Goal: Task Accomplishment & Management: Manage account settings

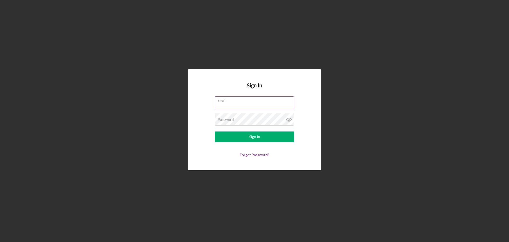
click at [246, 103] on input "Email" at bounding box center [254, 102] width 79 height 13
type input "[EMAIL_ADDRESS][DOMAIN_NAME]"
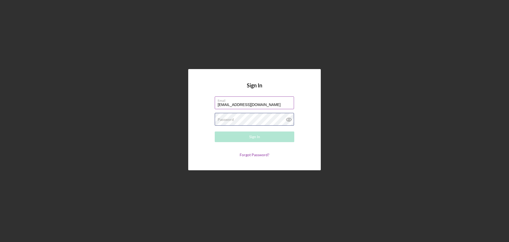
click at [259, 116] on div "Password Required" at bounding box center [255, 119] width 80 height 13
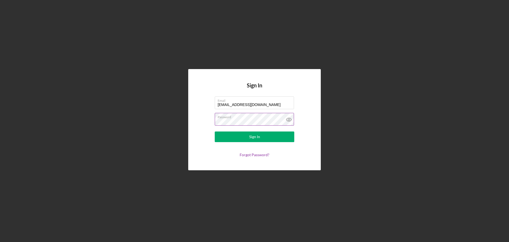
click at [289, 117] on icon at bounding box center [288, 119] width 13 height 13
click at [275, 135] on button "Sign In" at bounding box center [255, 136] width 80 height 11
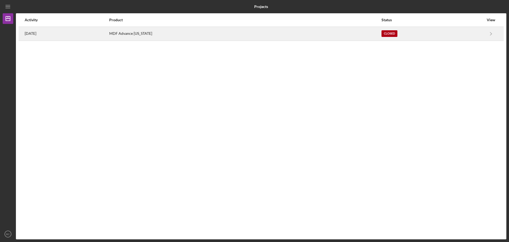
click at [189, 35] on div "MDF Advance [US_STATE]" at bounding box center [245, 33] width 272 height 13
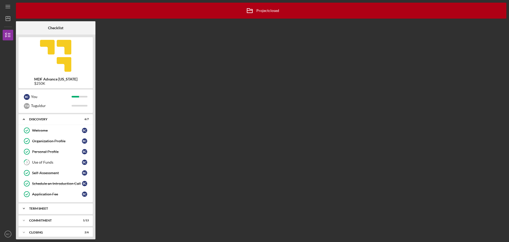
click at [49, 209] on div "Term Sheet" at bounding box center [57, 208] width 57 height 3
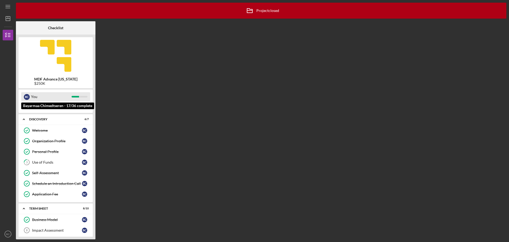
click at [40, 97] on div "You" at bounding box center [51, 96] width 41 height 9
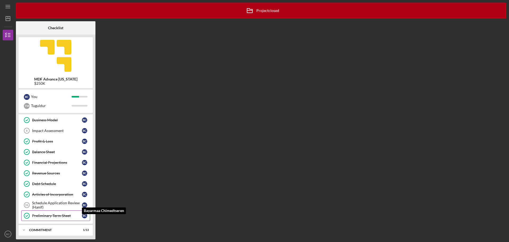
scroll to position [113, 0]
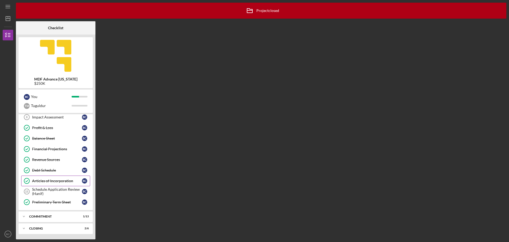
click at [62, 178] on link "Articles of Incorporation Articles of Incorporation B C" at bounding box center [55, 180] width 69 height 11
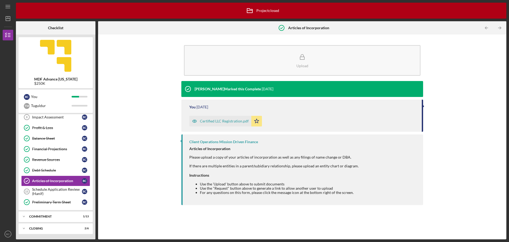
click at [234, 122] on div "Certified LLC Registration.pdf" at bounding box center [224, 121] width 49 height 4
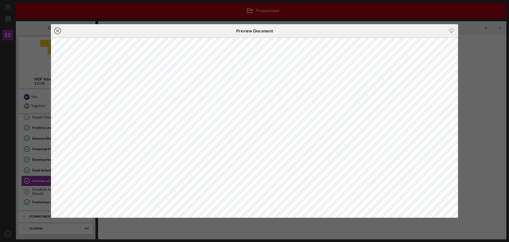
click at [59, 33] on icon "Icon/Close" at bounding box center [57, 30] width 13 height 13
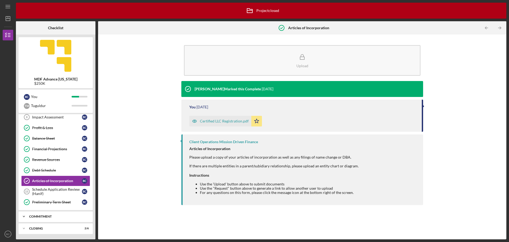
click at [46, 218] on div "Icon/Expander Commitment 1 / 13" at bounding box center [56, 216] width 74 height 11
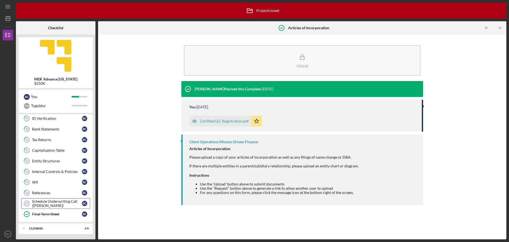
scroll to position [227, 0]
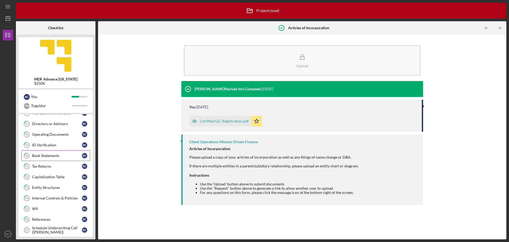
click at [60, 155] on div "Bank Statements" at bounding box center [57, 155] width 50 height 4
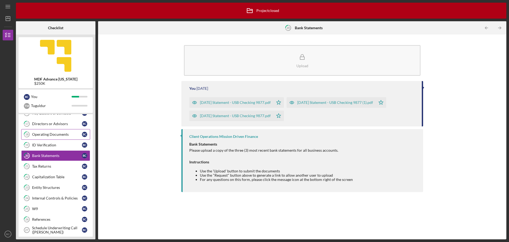
click at [56, 129] on link "18 Operating Documents B C" at bounding box center [55, 134] width 69 height 11
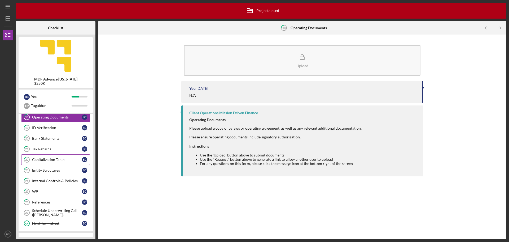
scroll to position [254, 0]
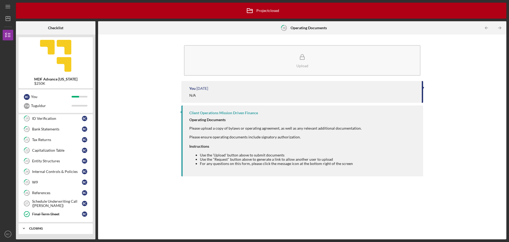
click at [50, 225] on div "Icon/Expander Closing 2 / 6" at bounding box center [56, 228] width 74 height 11
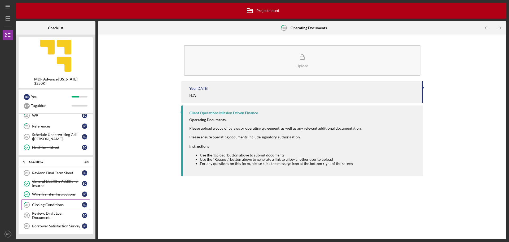
click at [62, 202] on link "31 Closing Conditions B C" at bounding box center [55, 204] width 69 height 11
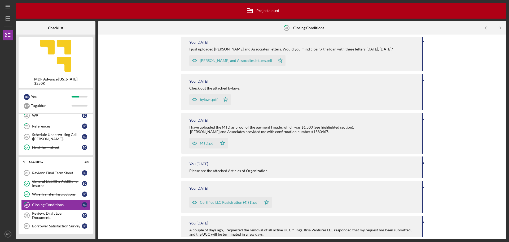
scroll to position [20, 0]
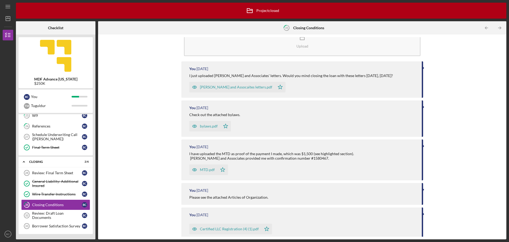
click at [203, 128] on div "bylaws.pdf" at bounding box center [204, 126] width 31 height 11
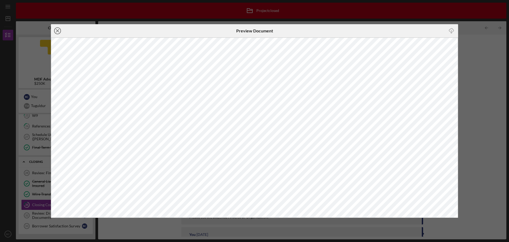
click at [55, 30] on icon "Icon/Close" at bounding box center [57, 30] width 13 height 13
